Goal: Find specific page/section: Find specific page/section

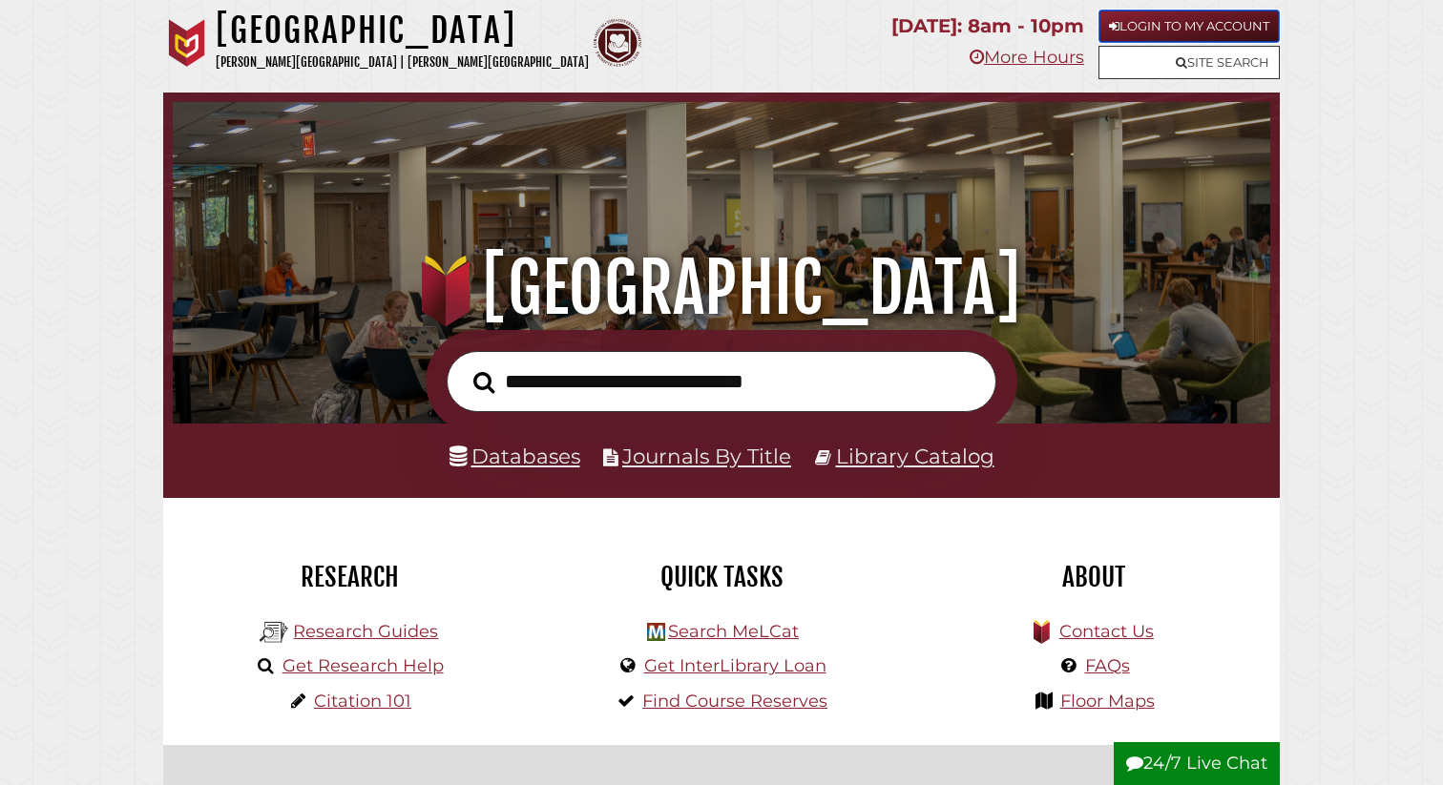
click at [1140, 14] on link "Login to My Account" at bounding box center [1188, 26] width 181 height 33
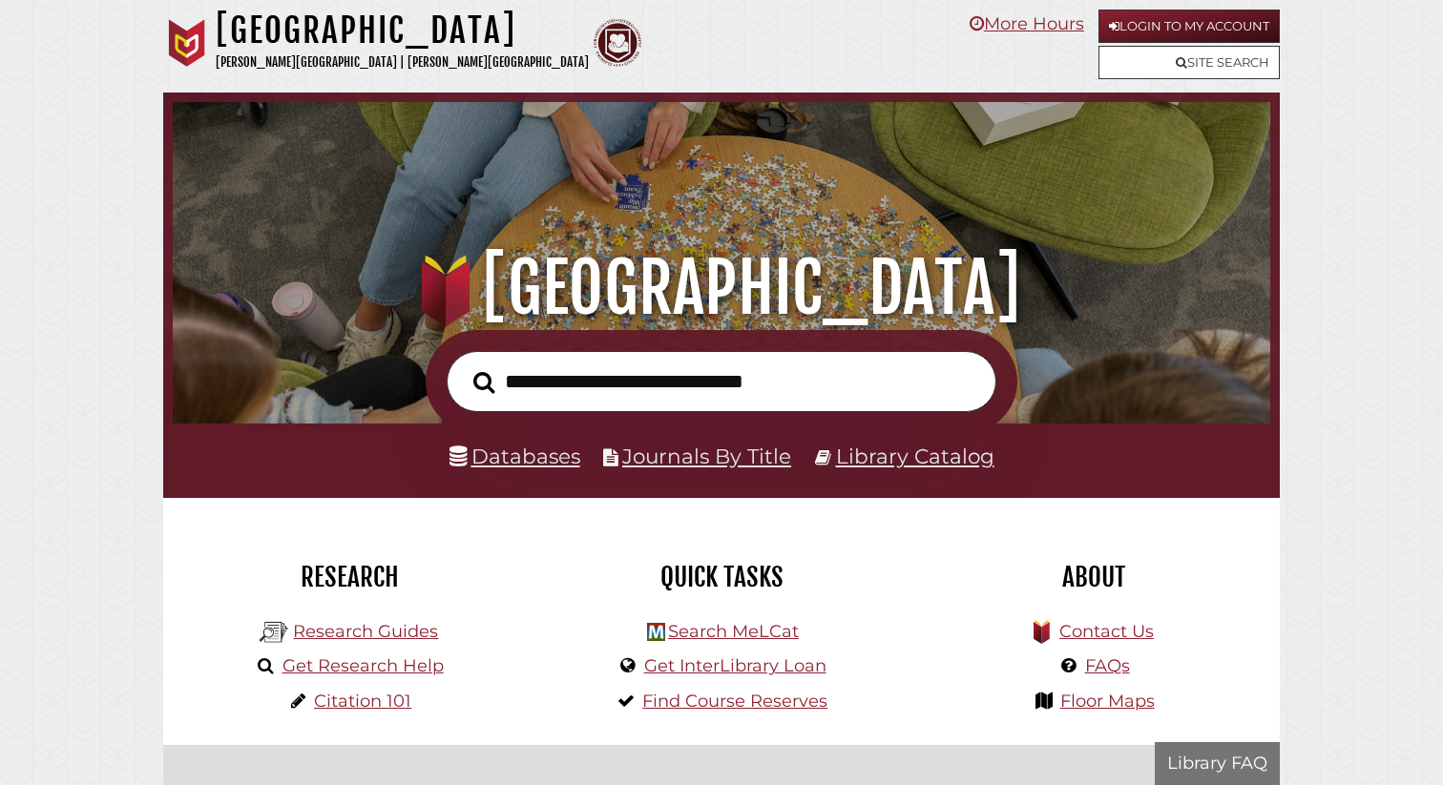
scroll to position [363, 1088]
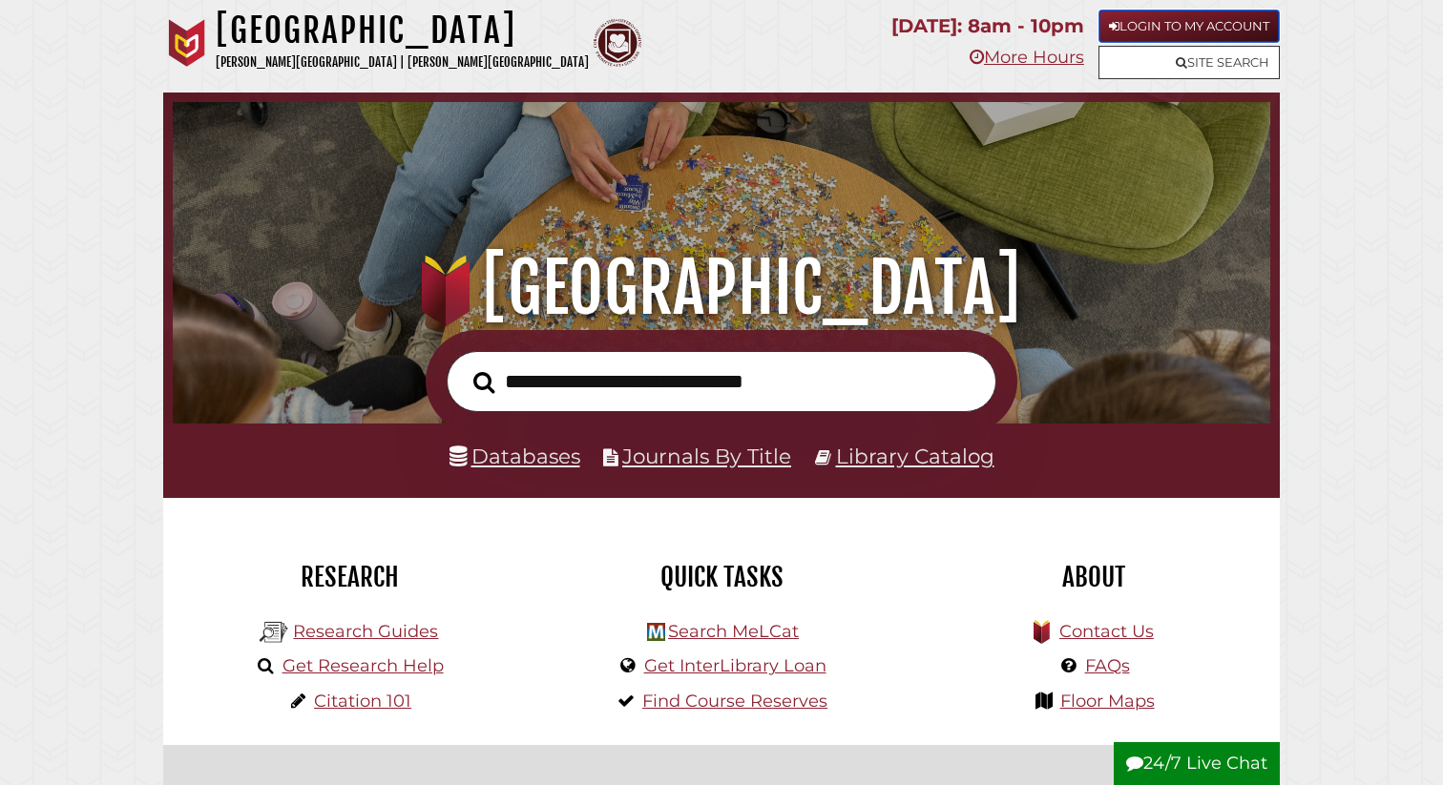
click at [1183, 21] on link "Login to My Account" at bounding box center [1188, 26] width 181 height 33
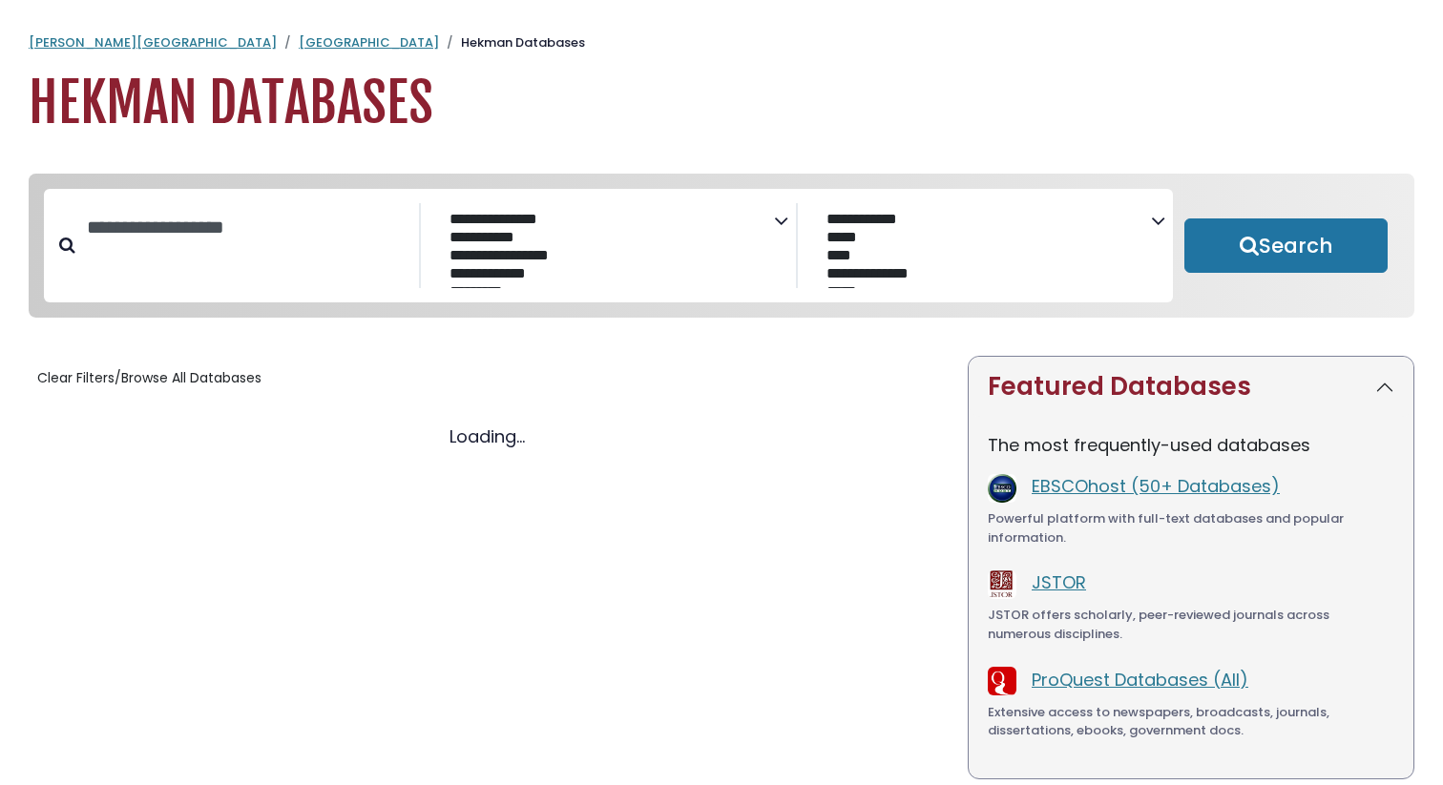
select select "Database Subject Filter"
select select "Database Vendors Filter"
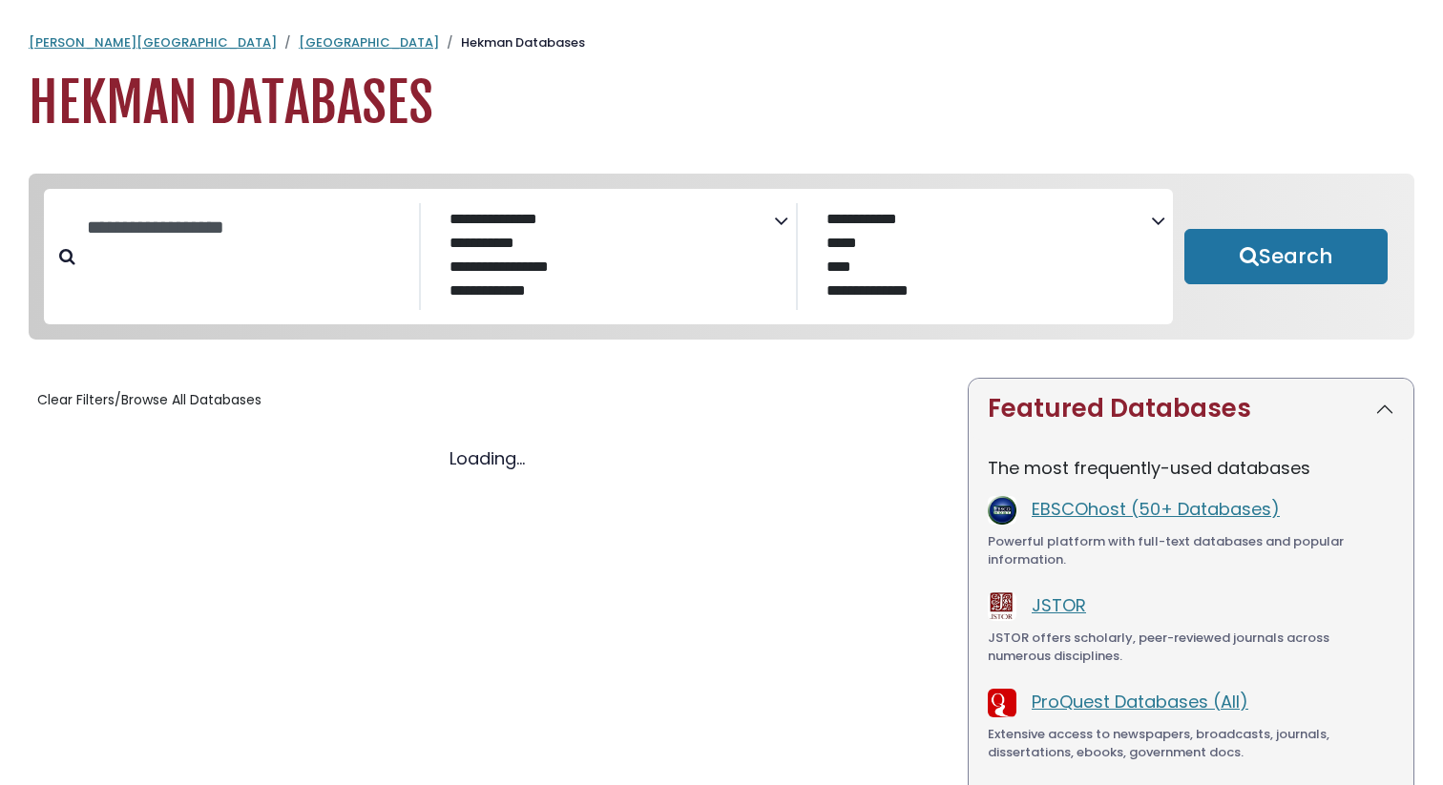
select select "Database Subject Filter"
select select "Database Vendors Filter"
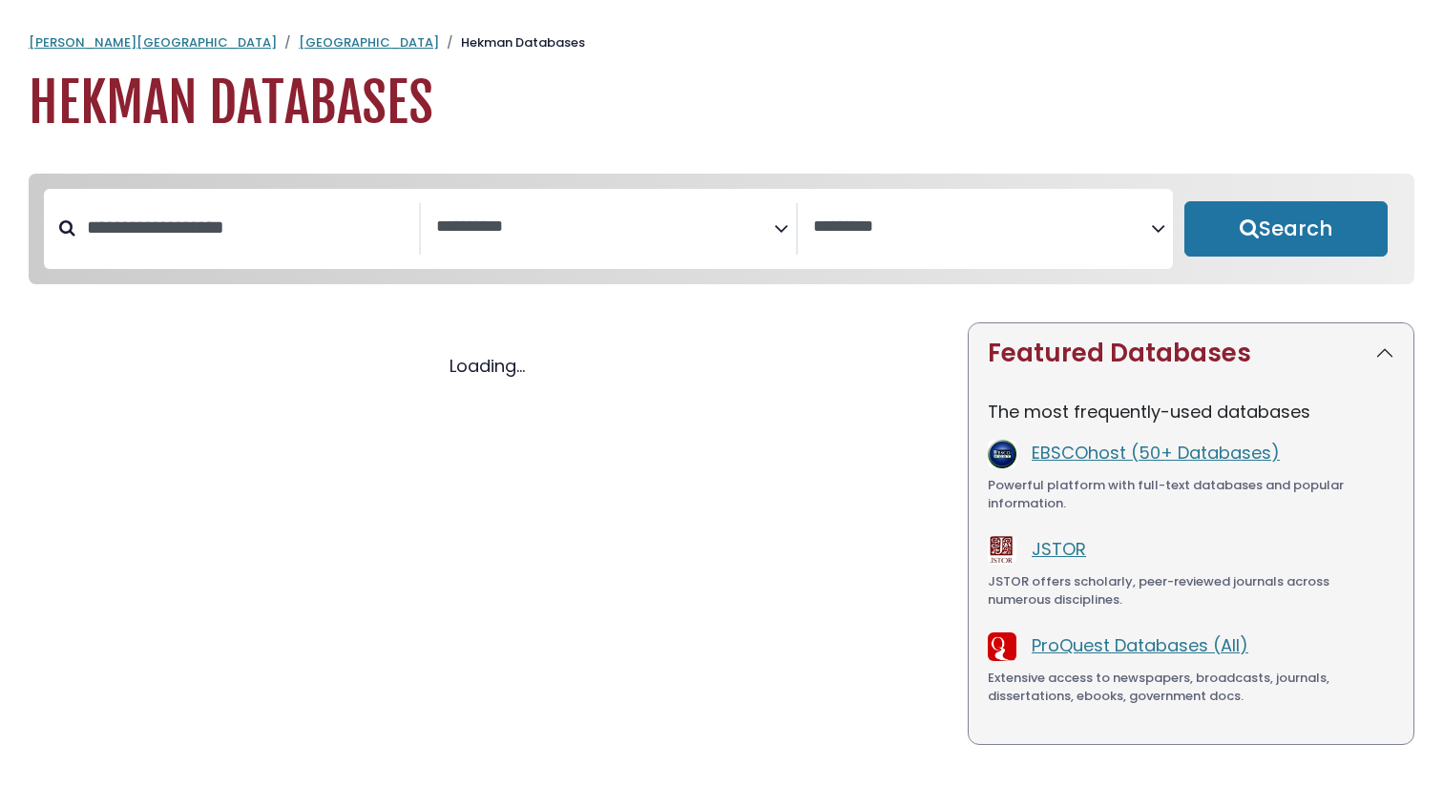
select select "Database Subject Filter"
select select "Database Vendors Filter"
